Goal: Book appointment/travel/reservation

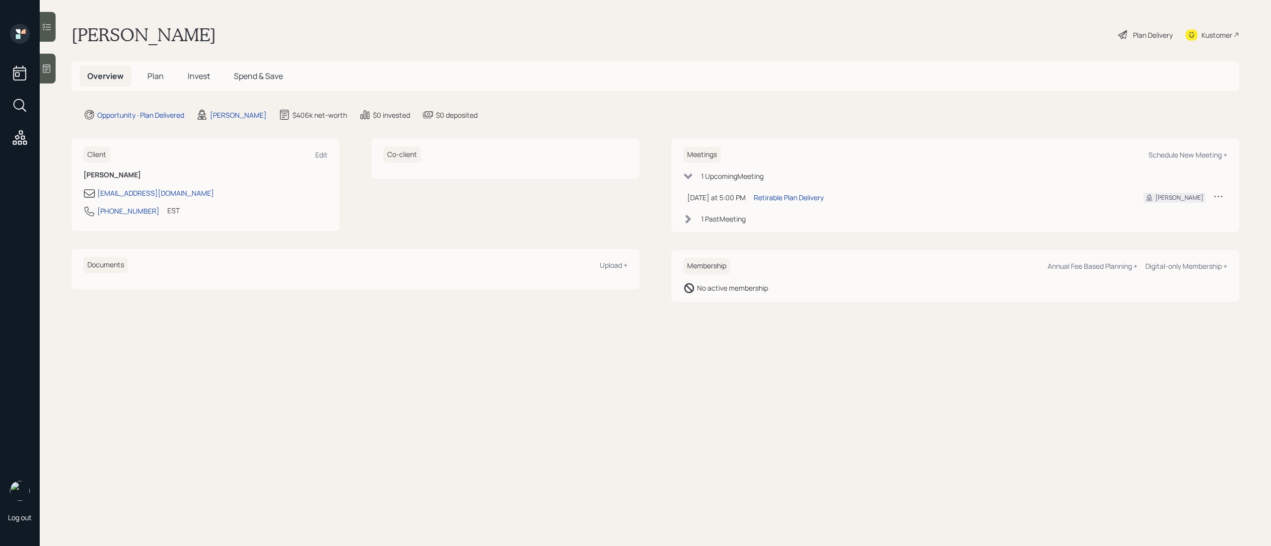
click at [1223, 196] on icon at bounding box center [1219, 196] width 10 height 10
click at [1168, 224] on div "Cancel" at bounding box center [1188, 224] width 72 height 9
click at [726, 219] on div "1 Past Meeting" at bounding box center [723, 219] width 45 height 10
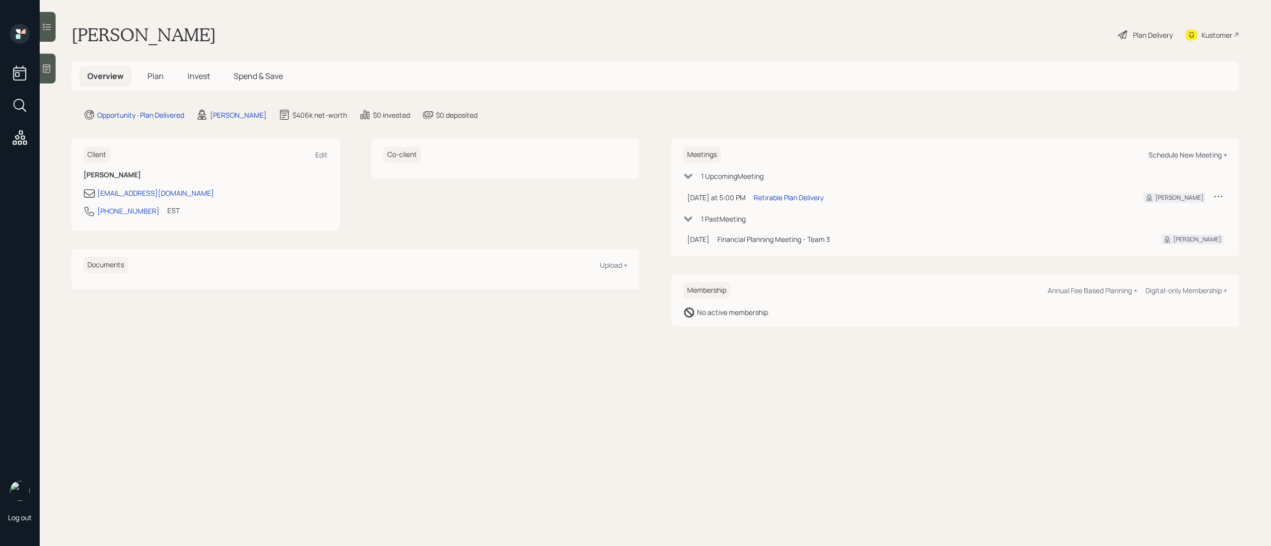
click at [1204, 153] on div "Schedule New Meeting +" at bounding box center [1188, 154] width 79 height 9
select select "ef6b64e1-8f62-4a74-b865-a7df4b35b836"
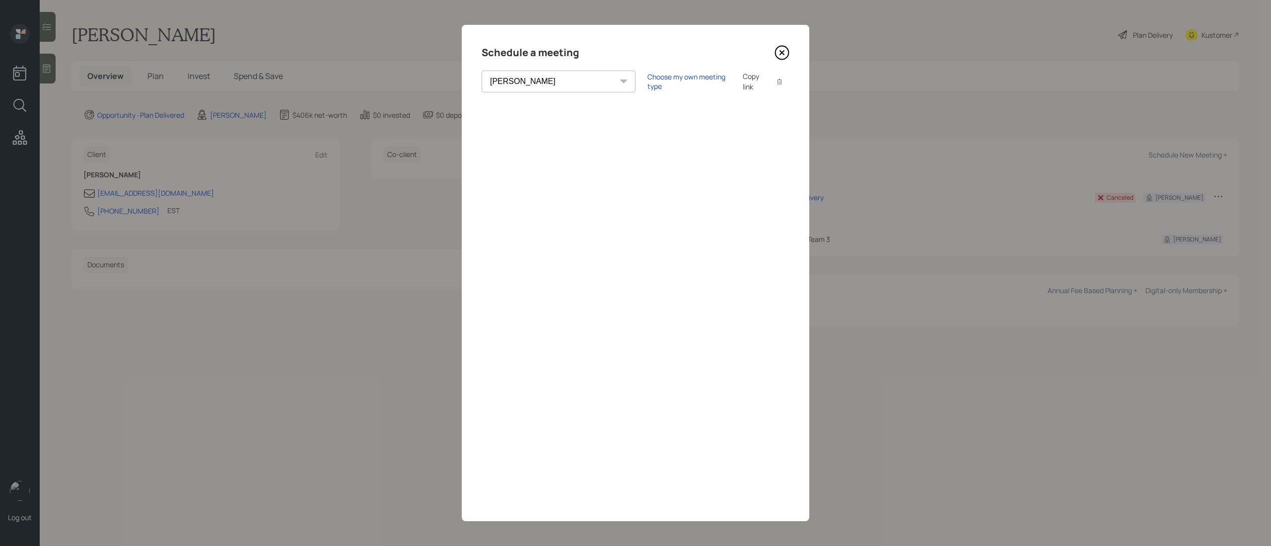
click at [743, 83] on div "Copy link" at bounding box center [754, 81] width 23 height 21
